Goal: Information Seeking & Learning: Learn about a topic

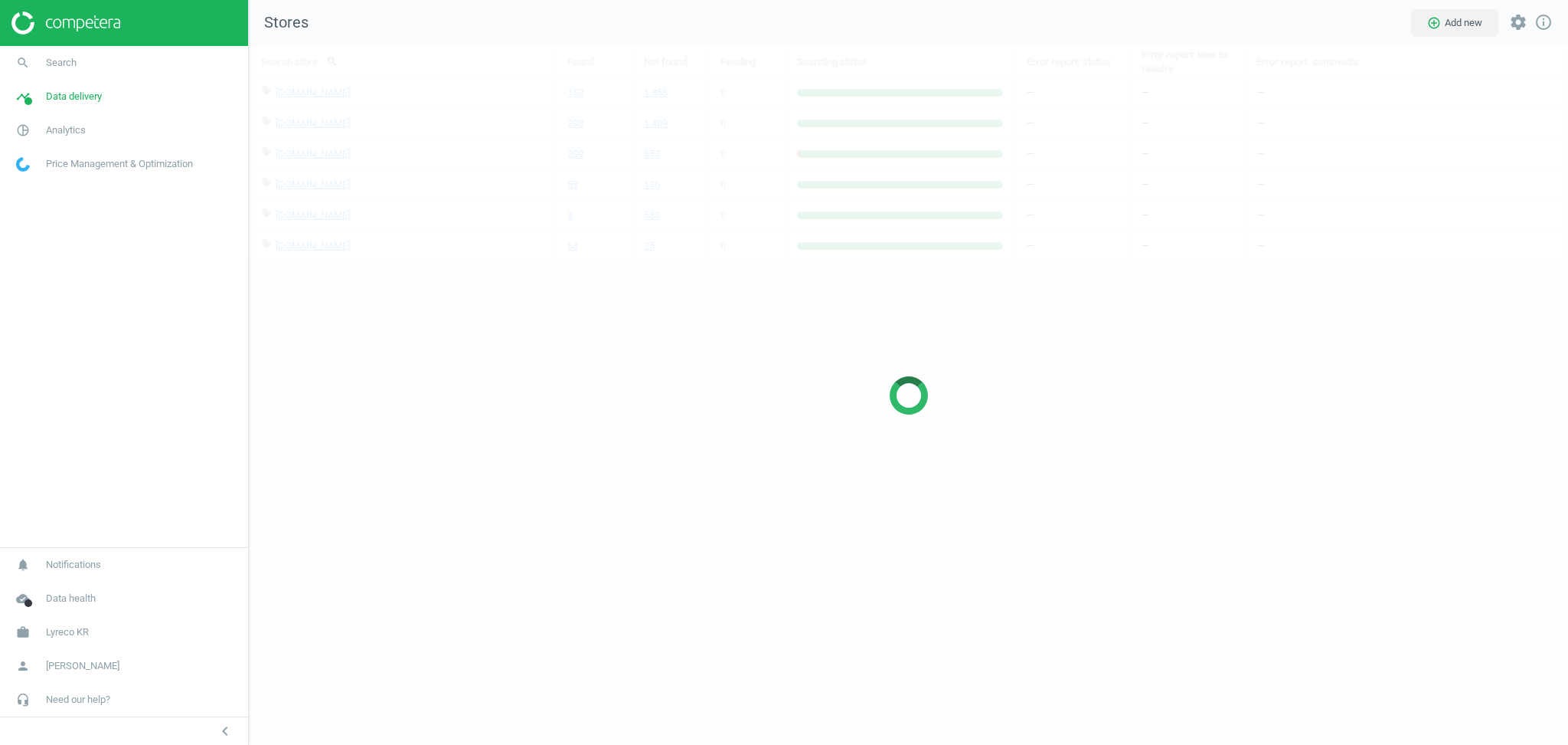
scroll to position [730, 1351]
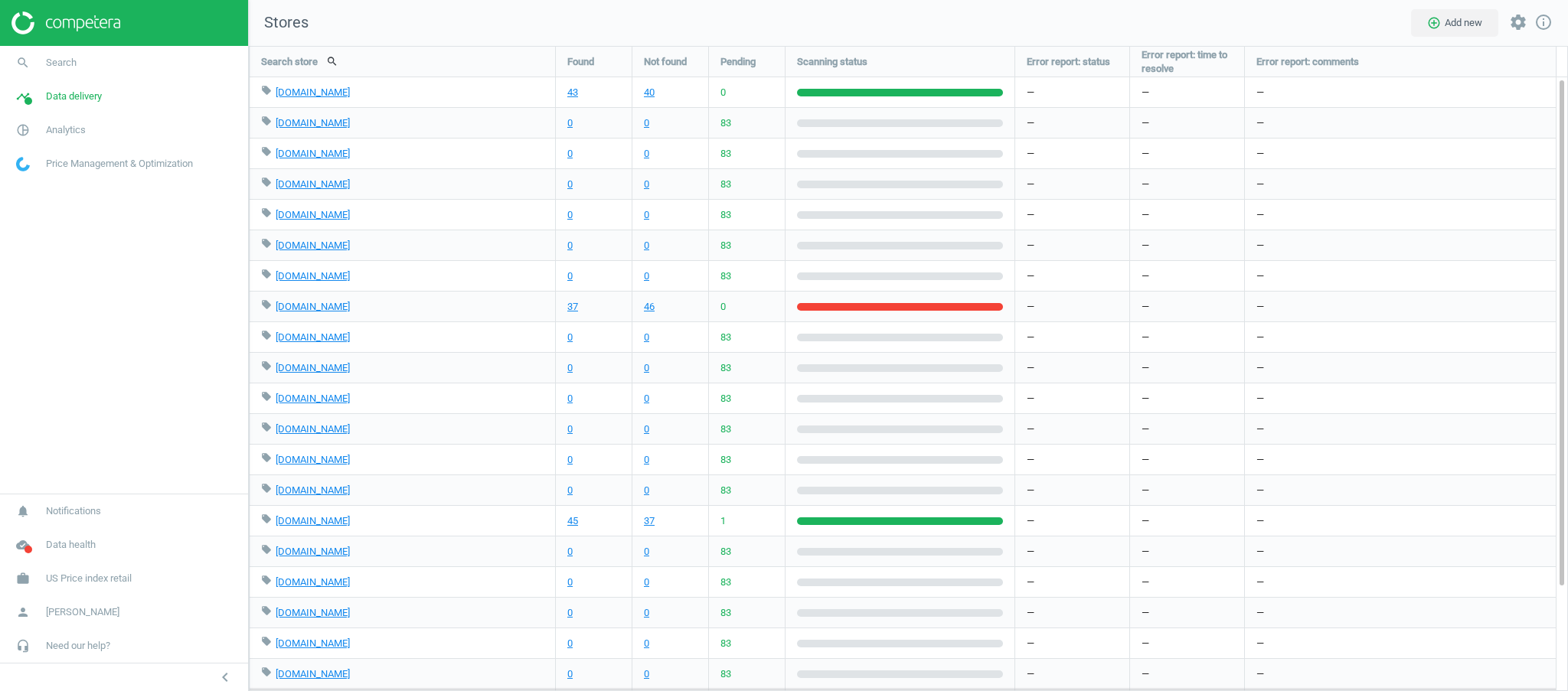
scroll to position [7, 7]
click at [84, 94] on span "Data delivery" at bounding box center [74, 97] width 56 height 14
click at [46, 173] on span "Matches" at bounding box center [34, 176] width 34 height 12
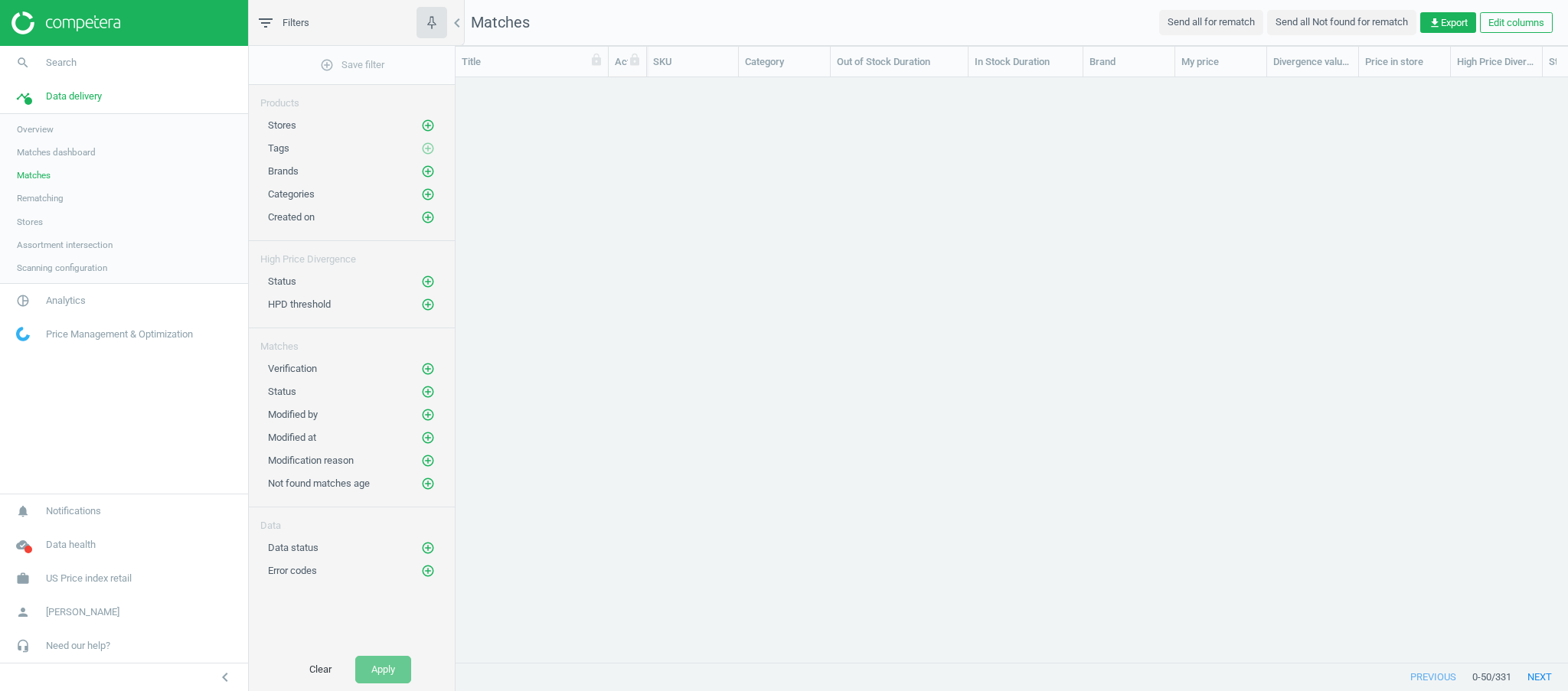
scroll to position [15, 16]
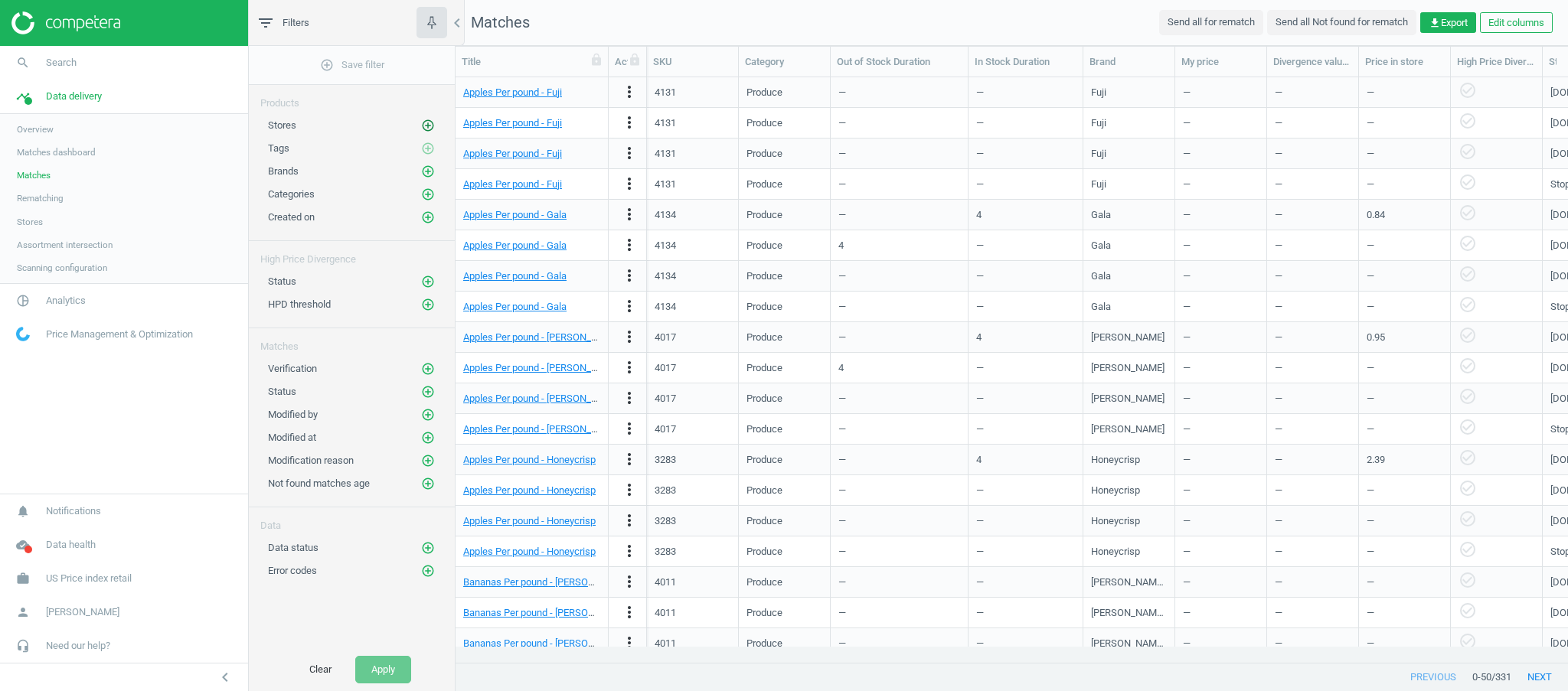
click at [425, 125] on icon "add_circle_outline" at bounding box center [428, 125] width 14 height 14
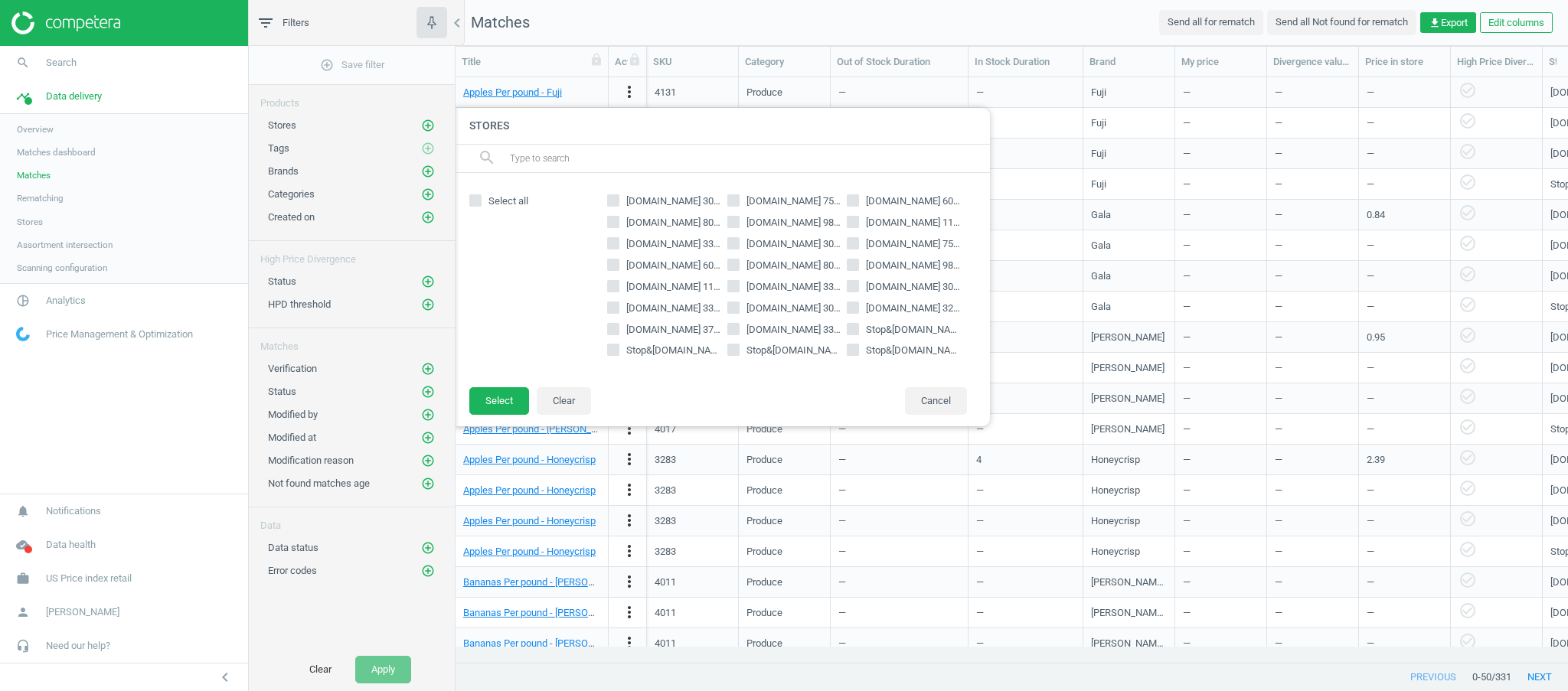
click at [609, 287] on input "[DOMAIN_NAME] 11746" at bounding box center [612, 286] width 10 height 10
checkbox input "true"
click at [498, 405] on button "Select" at bounding box center [498, 402] width 60 height 28
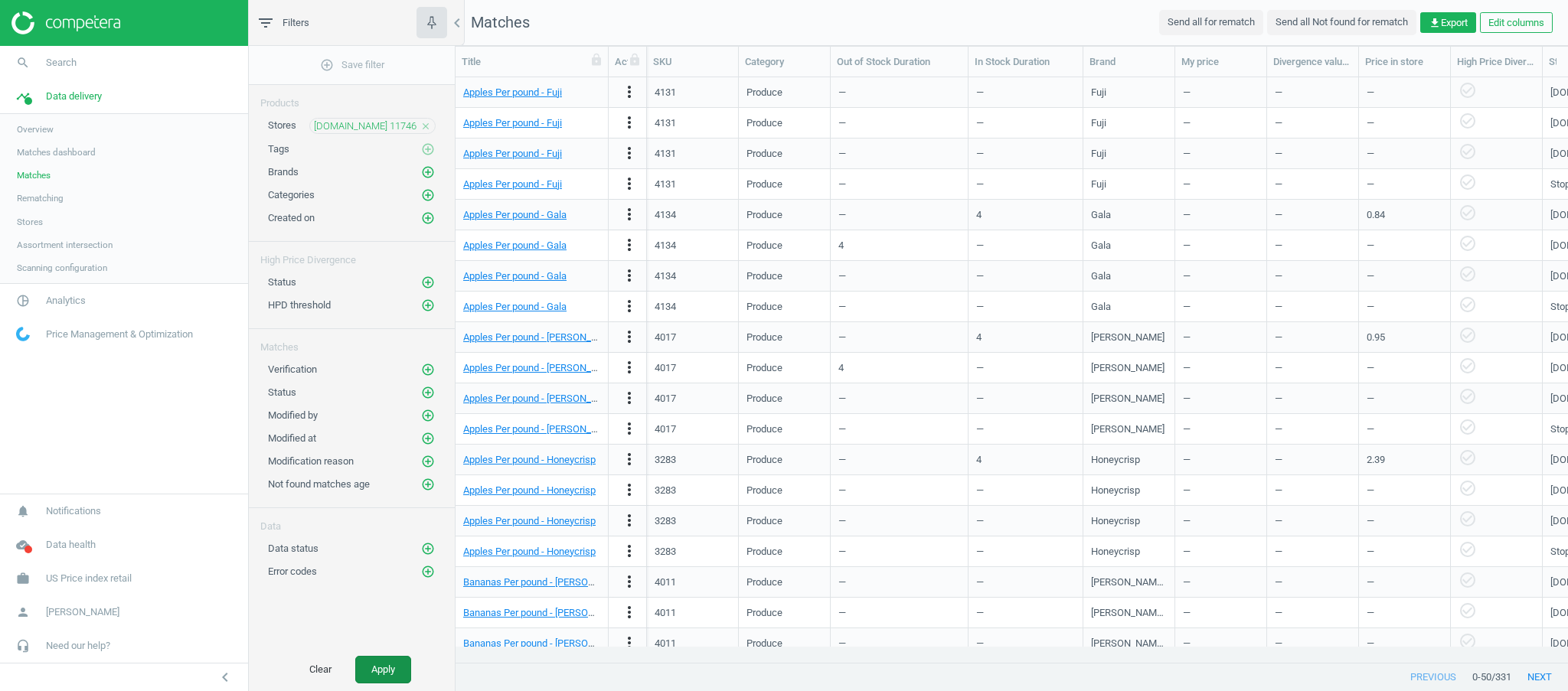
click at [380, 673] on button "Apply" at bounding box center [383, 670] width 56 height 28
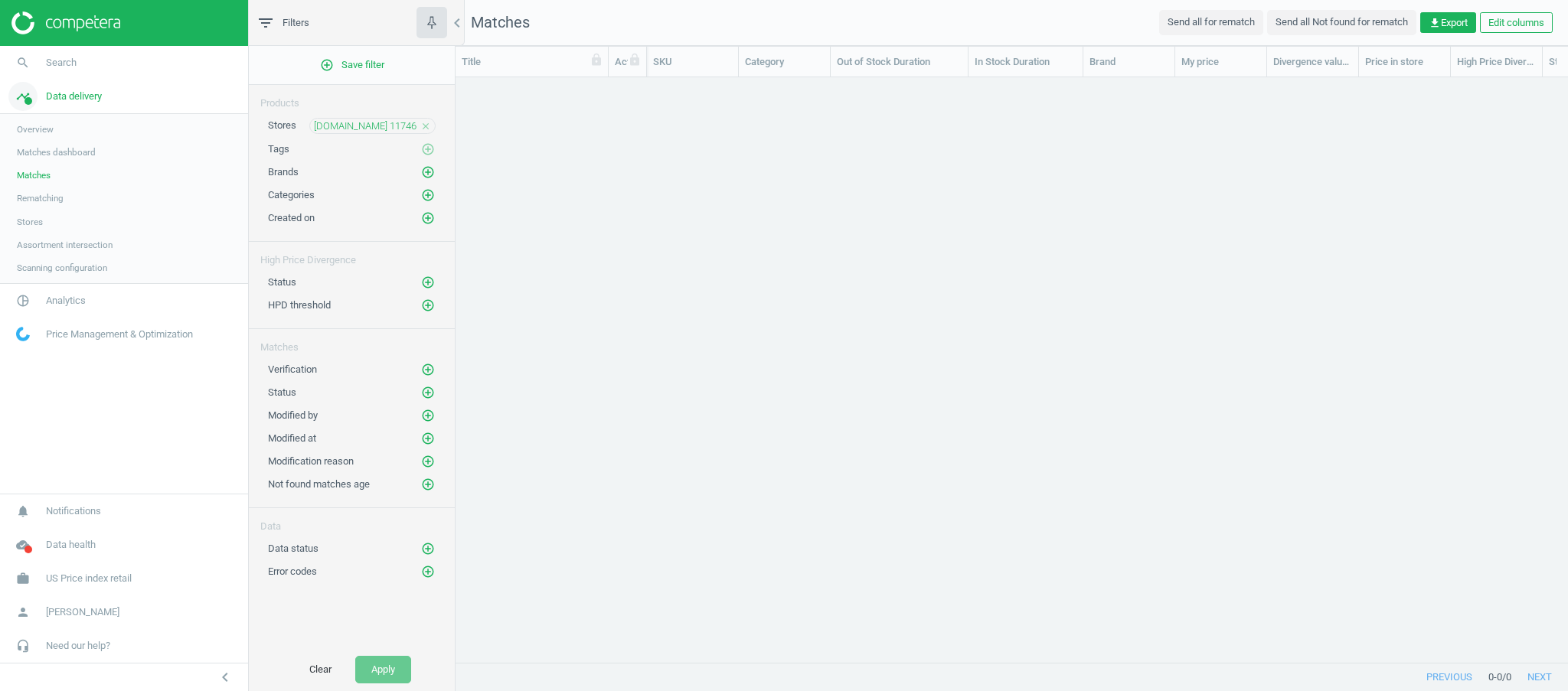
click at [62, 99] on span "Data delivery" at bounding box center [74, 97] width 56 height 14
click at [63, 127] on span "Analytics" at bounding box center [65, 130] width 39 height 14
click at [65, 95] on span "Data delivery" at bounding box center [74, 97] width 56 height 14
click at [74, 245] on span "Assortment intersection" at bounding box center [65, 245] width 96 height 12
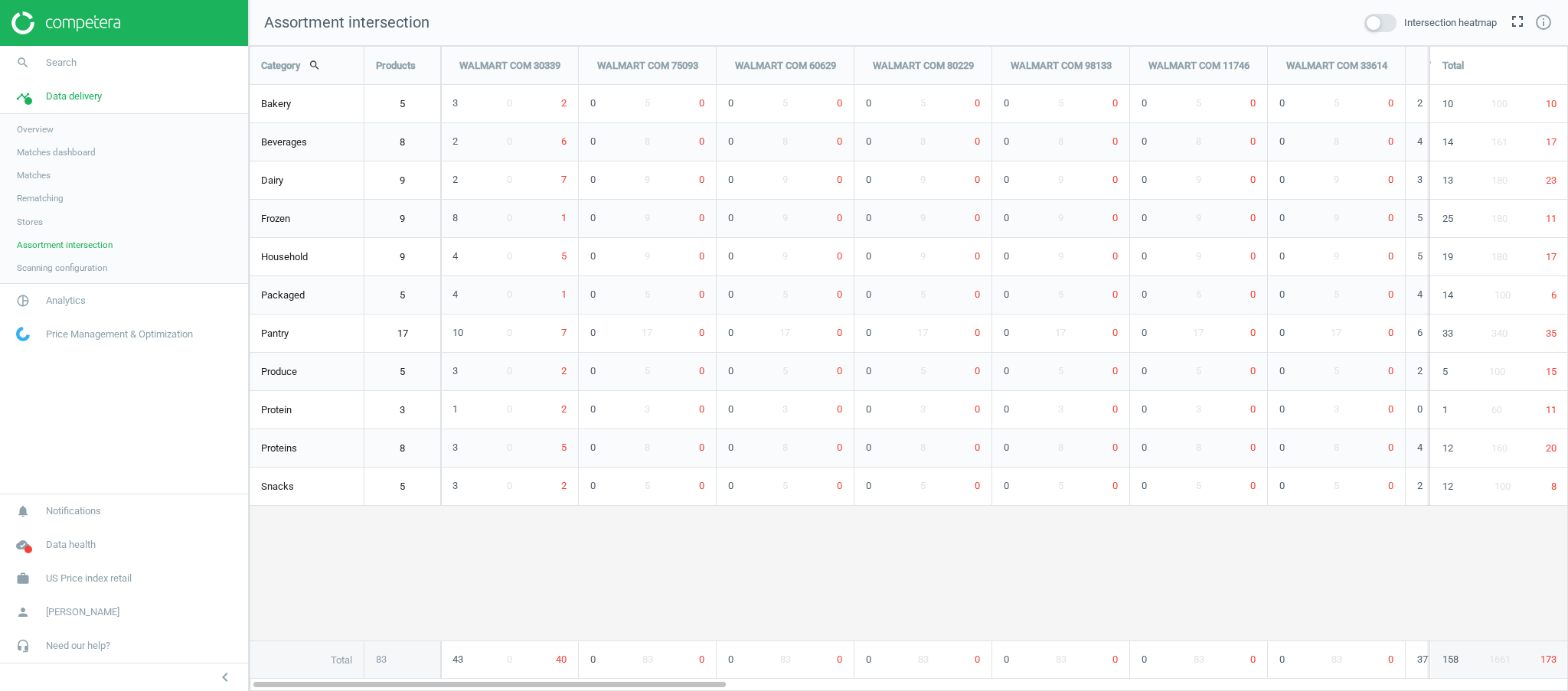
scroll to position [677, 1351]
click at [40, 223] on span "Stores" at bounding box center [30, 222] width 26 height 12
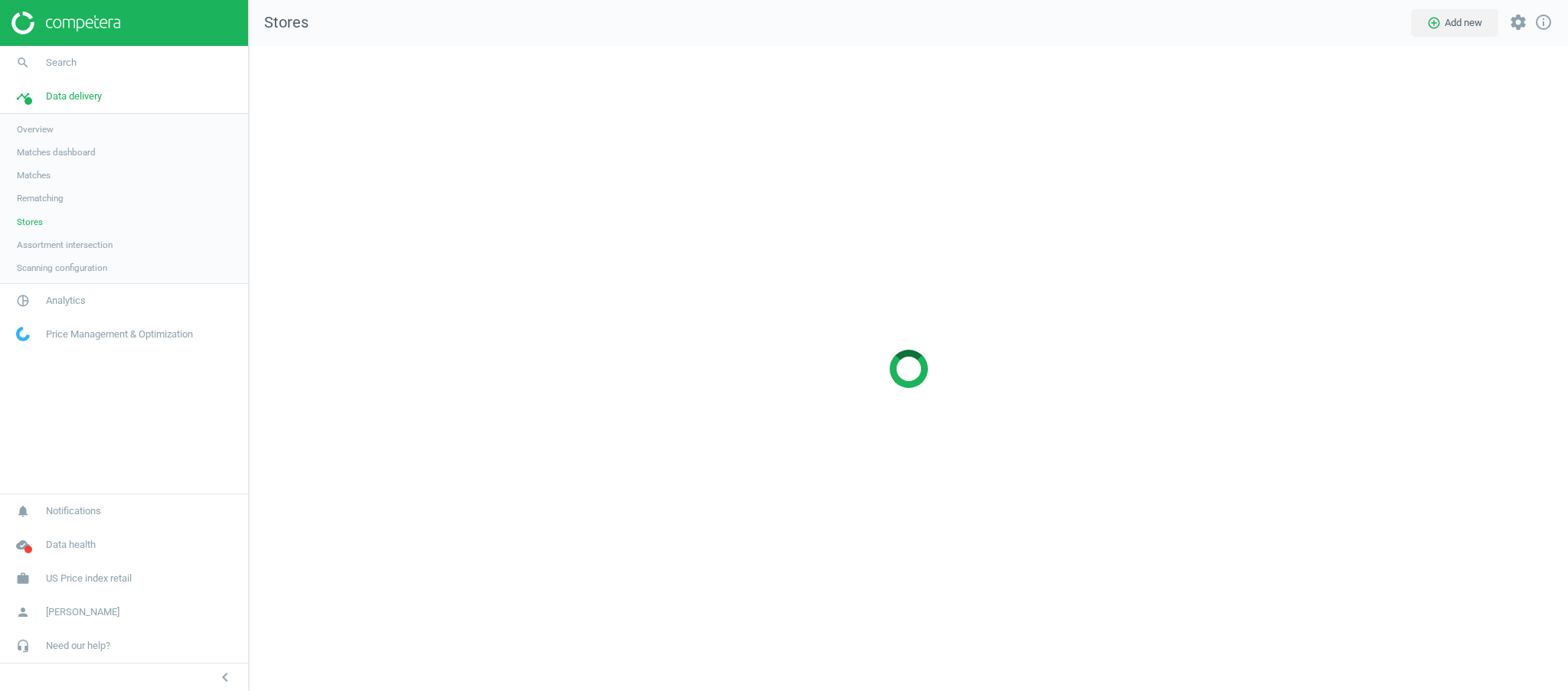
scroll to position [677, 1351]
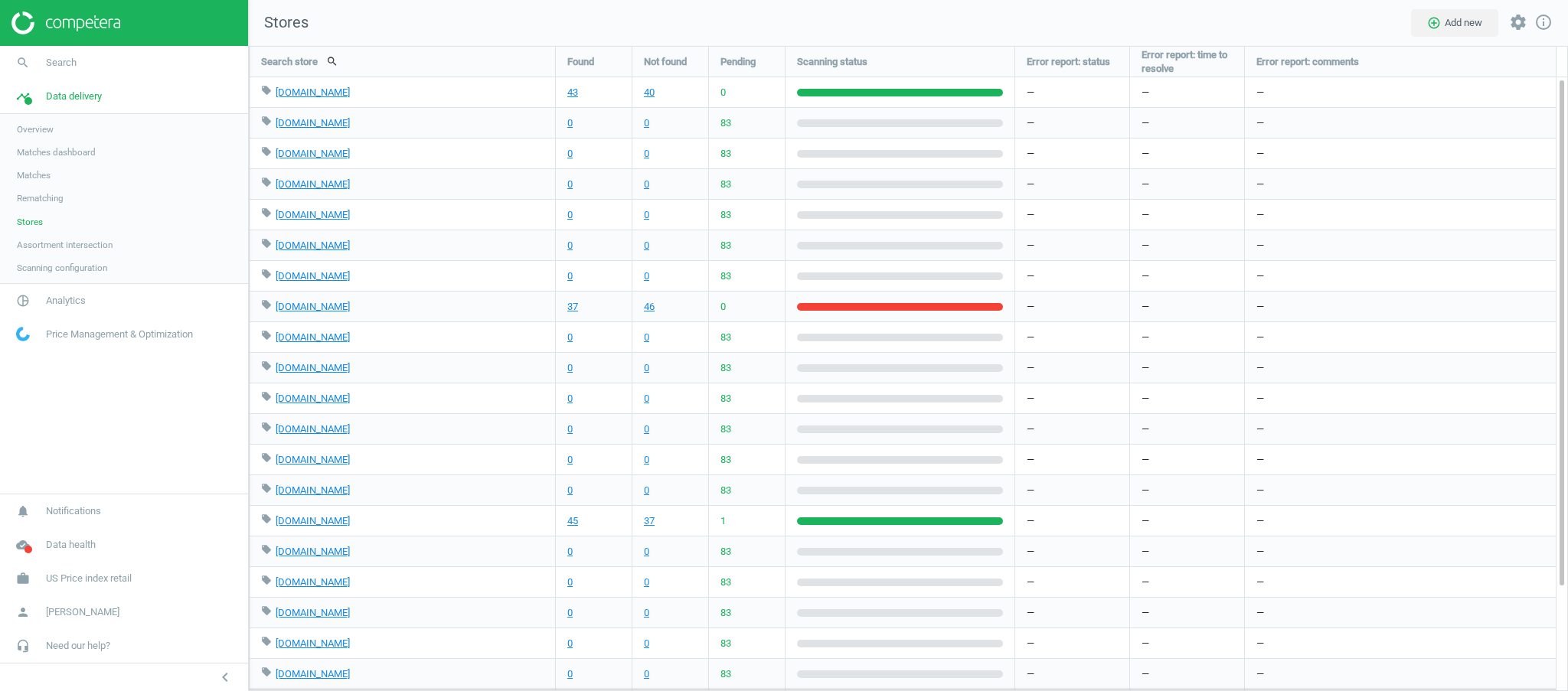
click at [79, 242] on span "Assortment intersection" at bounding box center [65, 245] width 96 height 12
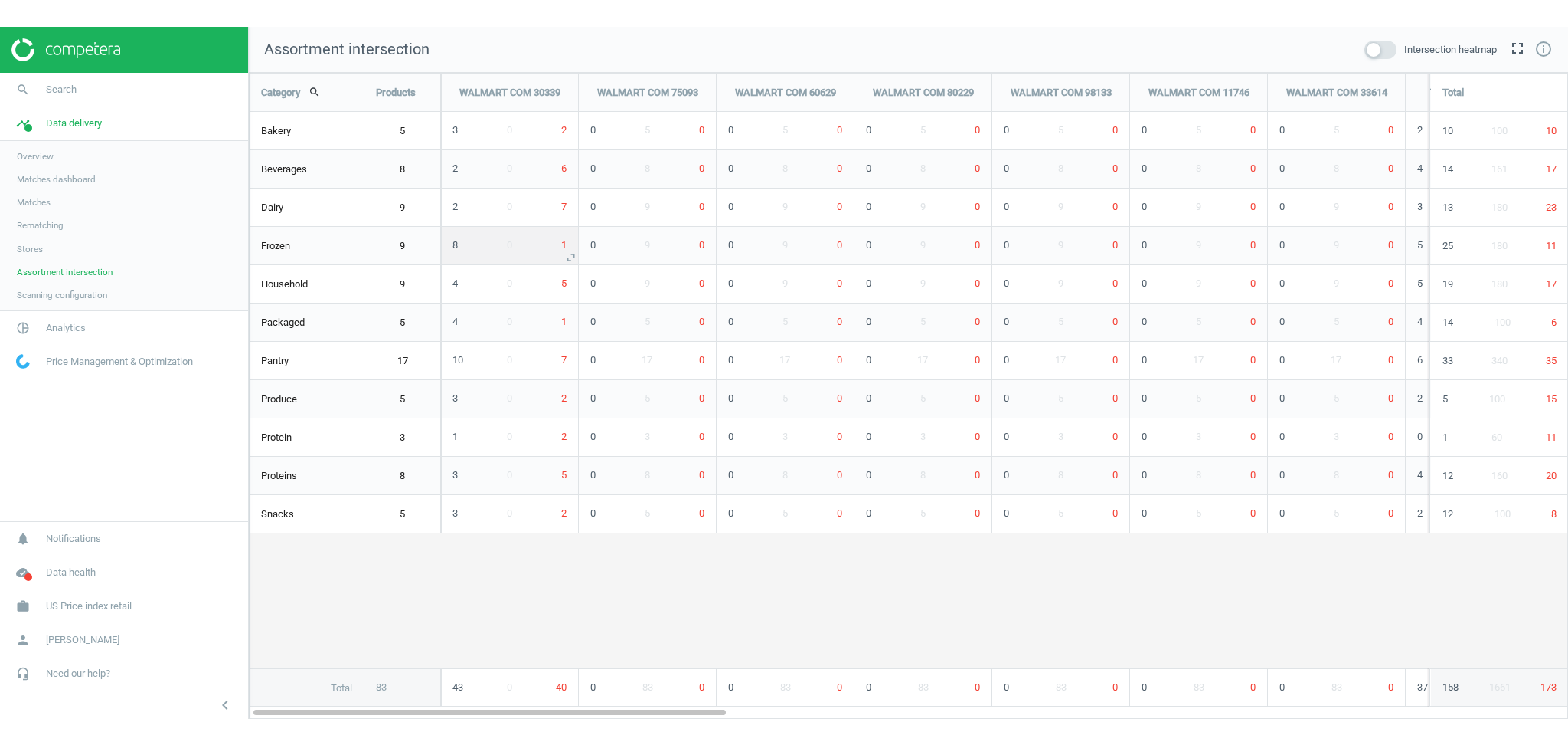
scroll to position [678, 1351]
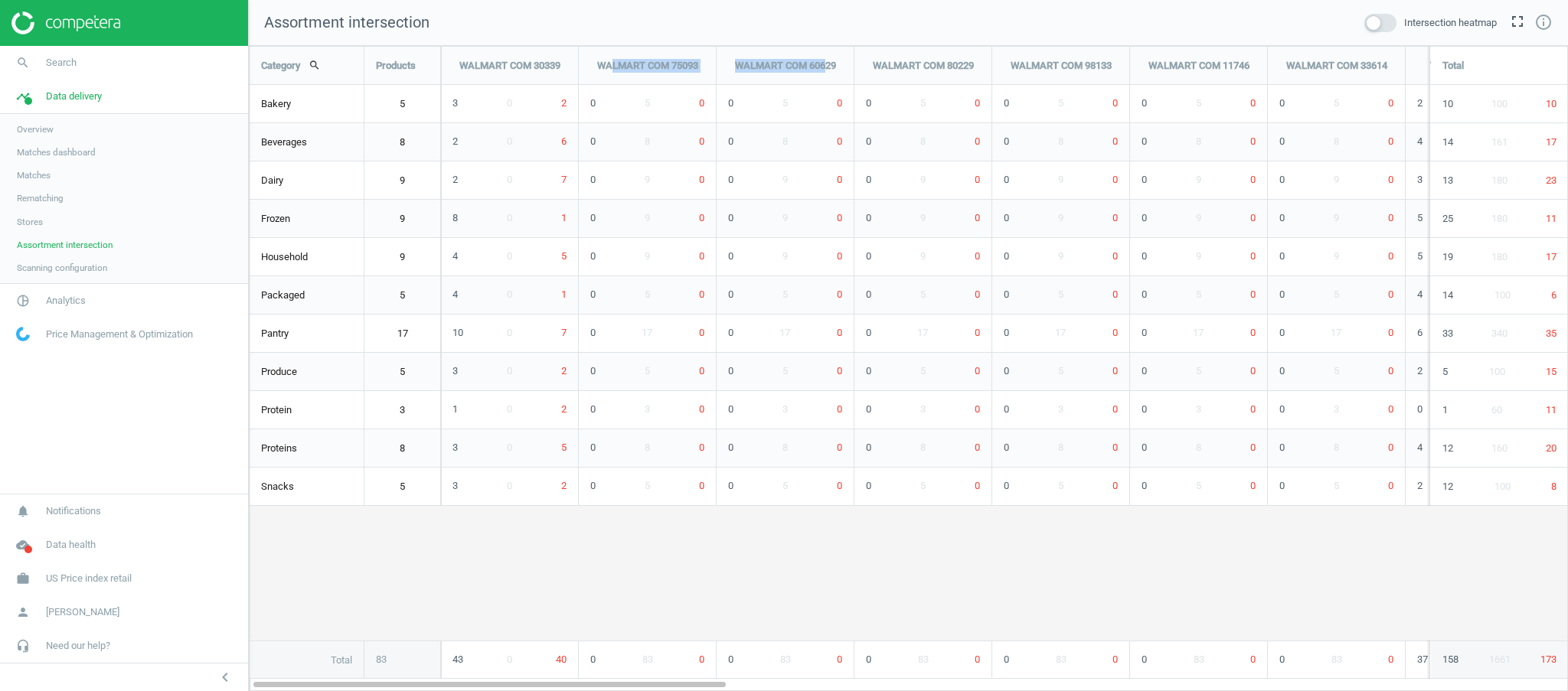
drag, startPoint x: 618, startPoint y: 58, endPoint x: 825, endPoint y: 60, distance: 207.0
click at [814, 566] on div "Category search Products WALMART COM 30339 WALMART COM 75093 WALMART COM 60629 …" at bounding box center [909, 362] width 1318 height 632
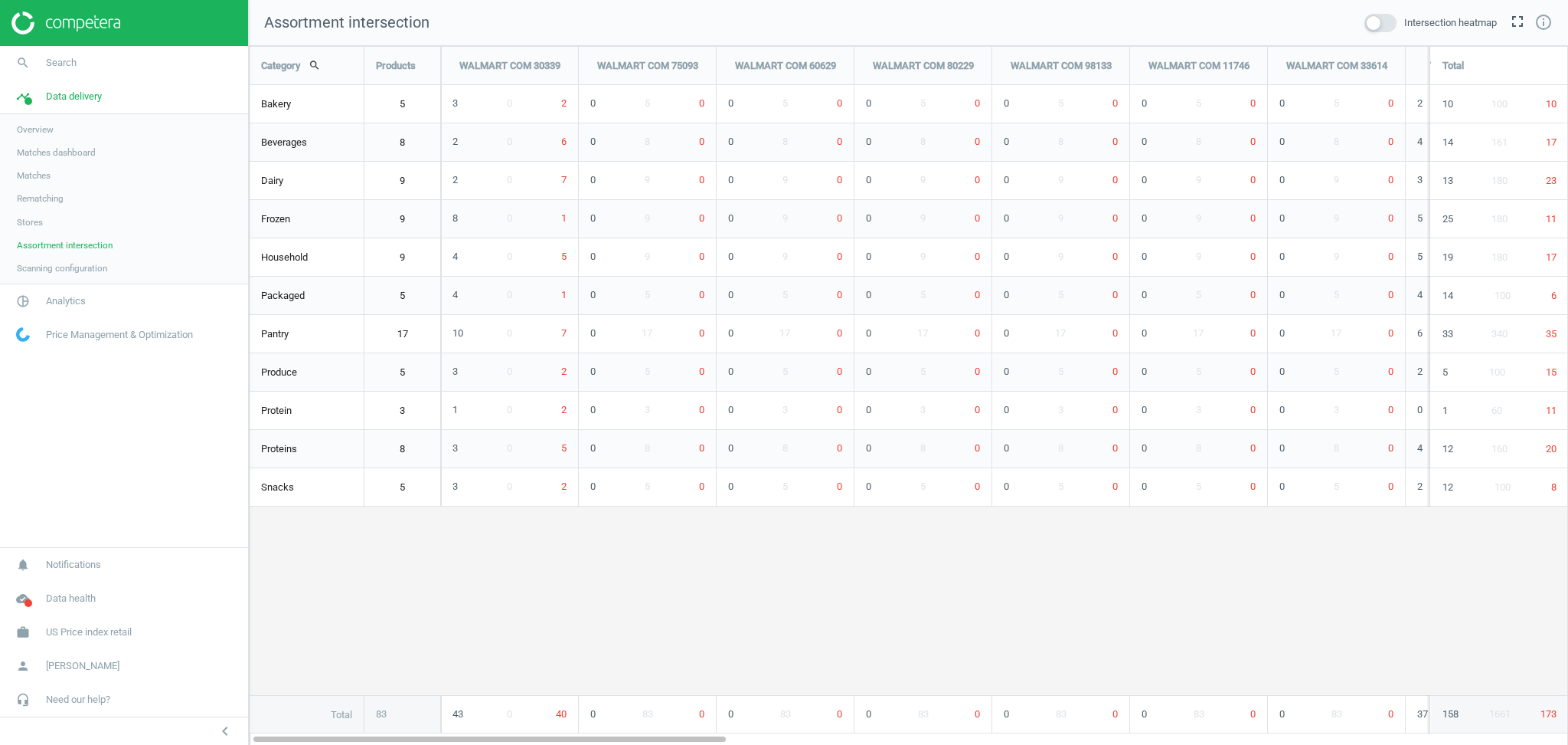
scroll to position [8, 7]
